Goal: Download file/media

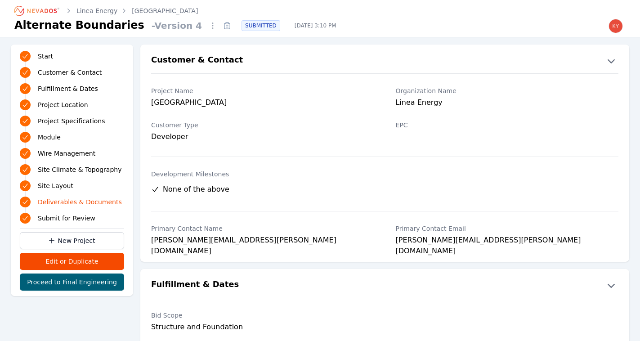
scroll to position [1952, 0]
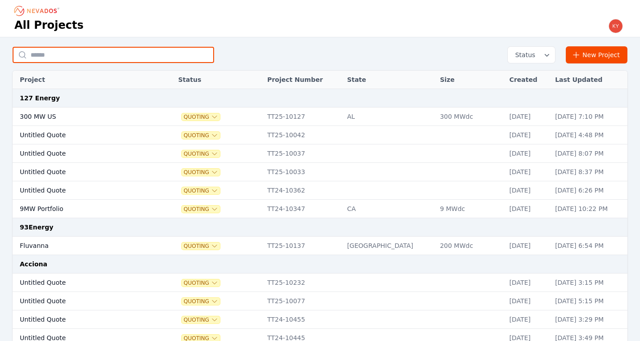
click at [125, 54] on input "text" at bounding box center [114, 55] width 202 height 16
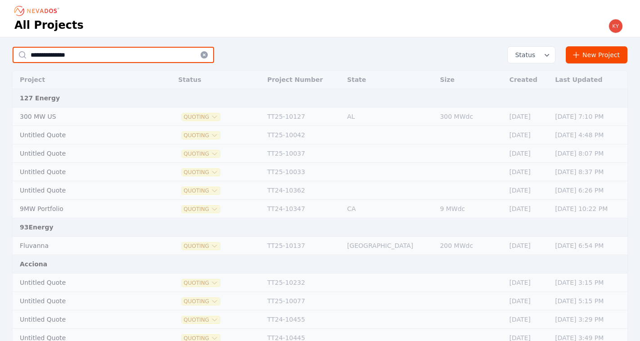
type input "*********"
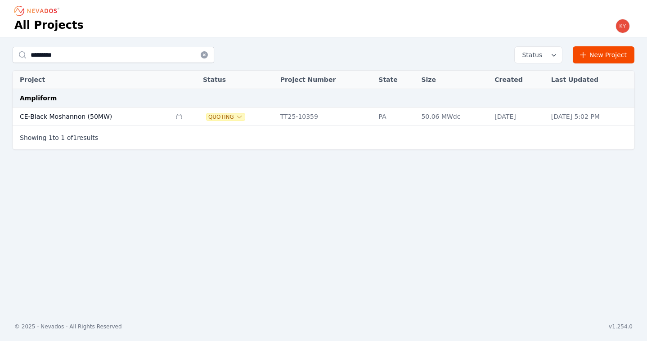
click at [66, 119] on td "CE-Black Moshannon (50MW)" at bounding box center [92, 116] width 158 height 18
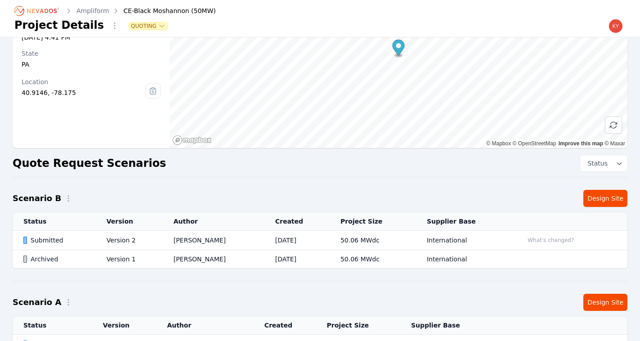
scroll to position [84, 0]
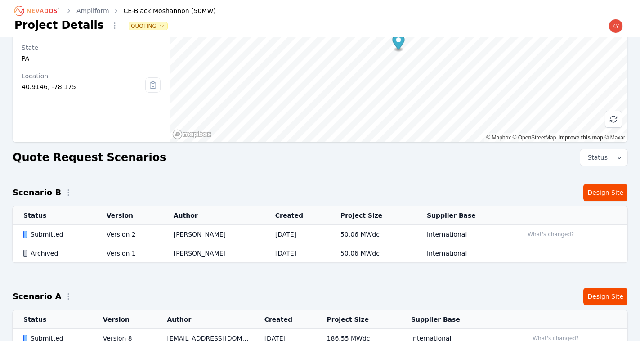
click at [105, 231] on td "Version 2" at bounding box center [129, 234] width 67 height 19
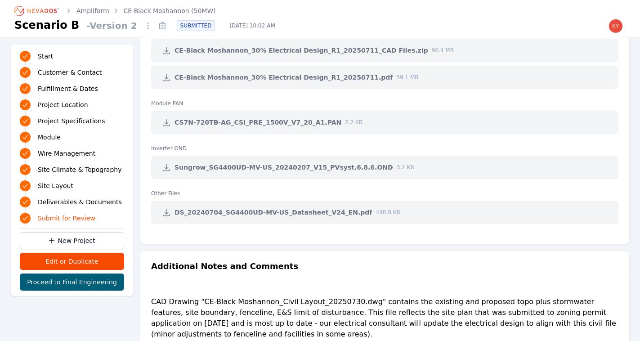
scroll to position [1937, 0]
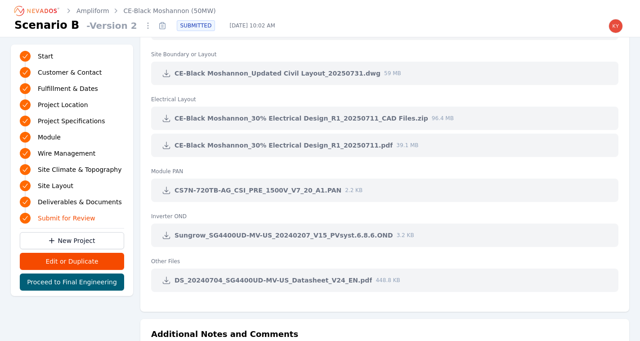
click at [165, 120] on icon at bounding box center [166, 118] width 9 height 9
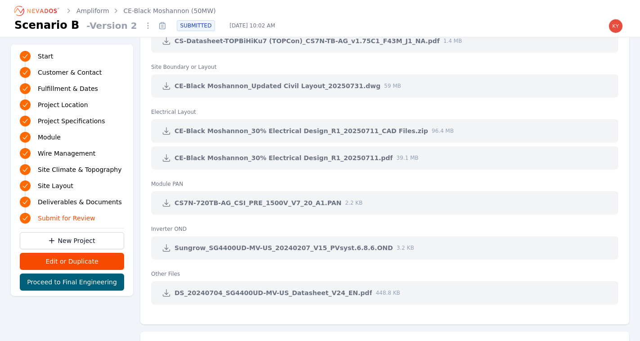
scroll to position [1836, 0]
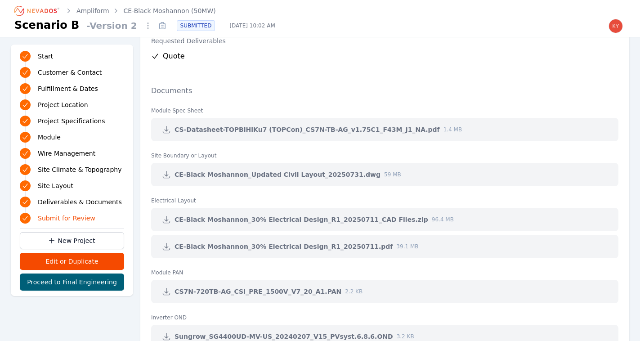
click at [169, 174] on icon at bounding box center [166, 174] width 9 height 9
